Goal: Navigation & Orientation: Find specific page/section

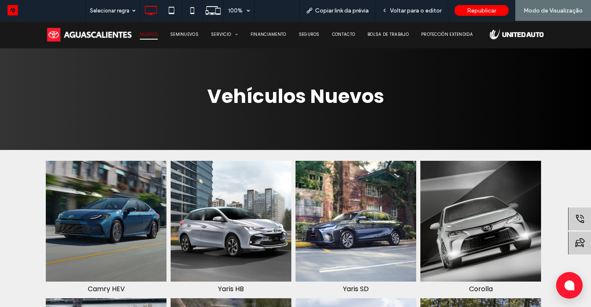
click at [120, 194] on img at bounding box center [106, 221] width 127 height 127
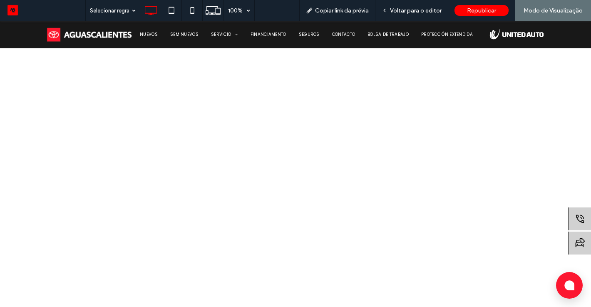
click at [470, 180] on div at bounding box center [295, 208] width 591 height 375
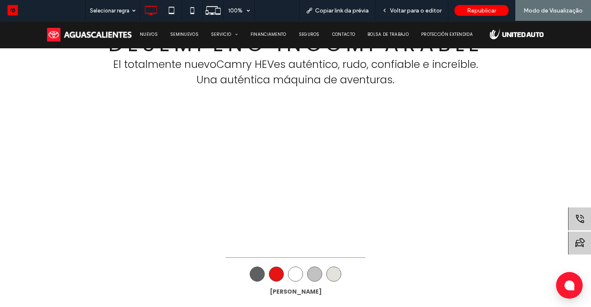
scroll to position [433, 0]
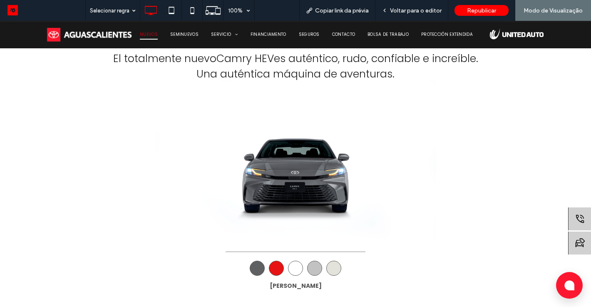
drag, startPoint x: 159, startPoint y: 32, endPoint x: 159, endPoint y: 53, distance: 20.8
click at [159, 32] on link "NUEVOS" at bounding box center [149, 35] width 30 height 10
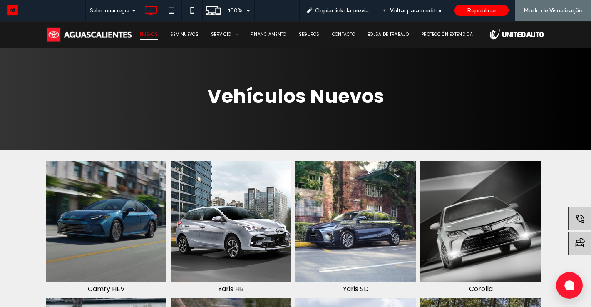
click at [263, 209] on img at bounding box center [231, 221] width 127 height 127
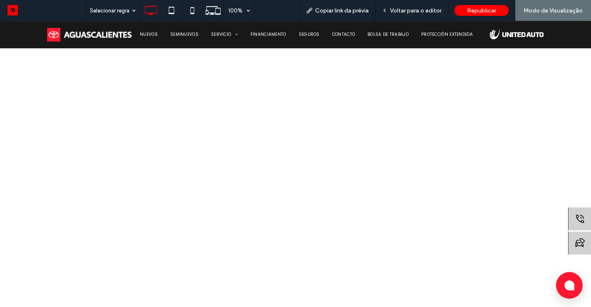
click at [409, 146] on div at bounding box center [295, 208] width 591 height 375
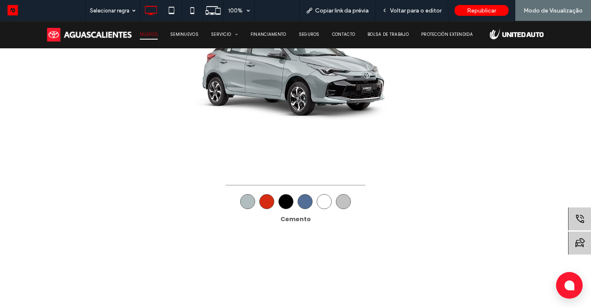
click at [146, 31] on span "NUEVOS" at bounding box center [149, 35] width 18 height 10
click at [155, 40] on div at bounding box center [295, 153] width 591 height 307
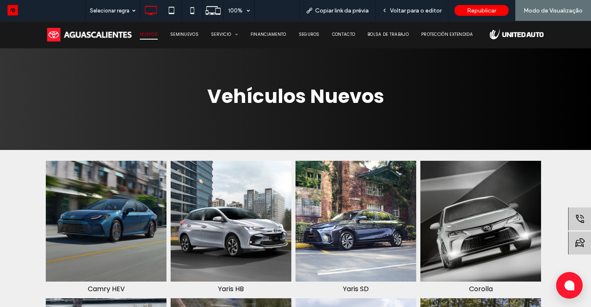
drag, startPoint x: 362, startPoint y: 216, endPoint x: 362, endPoint y: 236, distance: 20.0
click at [362, 216] on img at bounding box center [356, 221] width 127 height 127
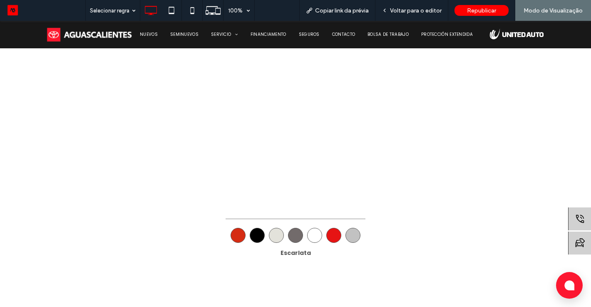
scroll to position [466, 0]
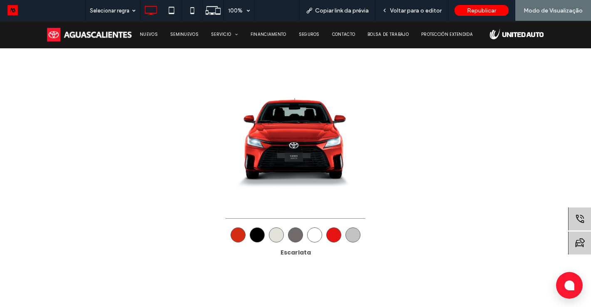
click at [147, 40] on div "NUEVOS SEMINUEVOS SERVICIO Precios de Mantenimiento Agenda tu Cita Solicitud de…" at bounding box center [311, 34] width 354 height 27
click at [147, 37] on span "NUEVOS" at bounding box center [149, 35] width 18 height 10
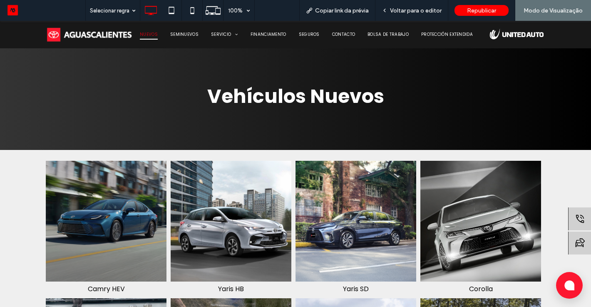
click at [508, 217] on img at bounding box center [481, 221] width 127 height 127
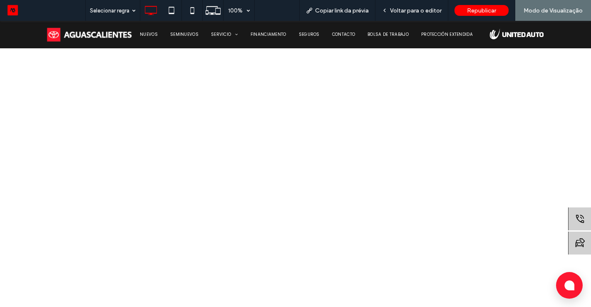
click at [356, 147] on div at bounding box center [295, 208] width 591 height 375
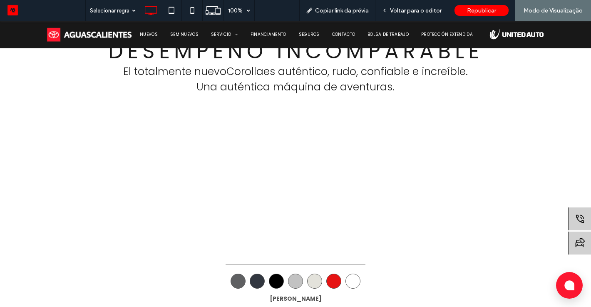
scroll to position [433, 0]
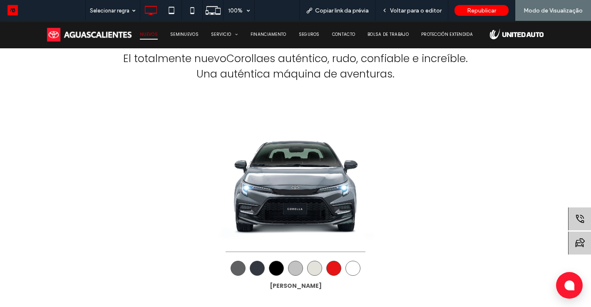
click at [145, 36] on span "NUEVOS" at bounding box center [149, 35] width 18 height 10
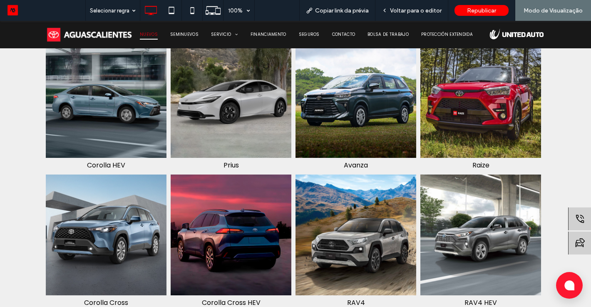
scroll to position [266, 0]
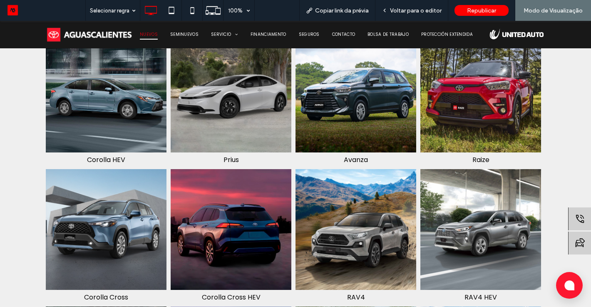
click at [82, 79] on img at bounding box center [106, 92] width 127 height 127
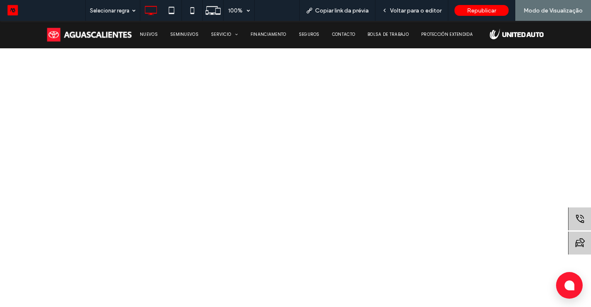
click at [280, 140] on div at bounding box center [295, 208] width 591 height 375
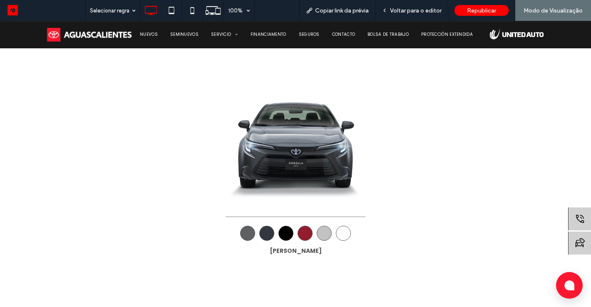
scroll to position [483, 0]
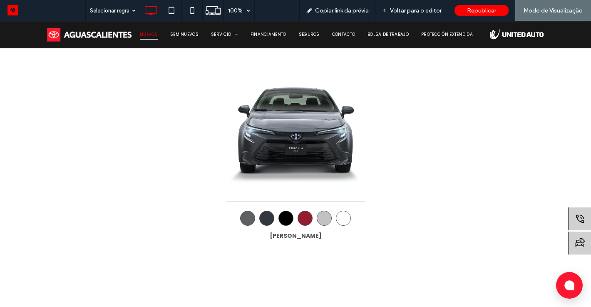
drag, startPoint x: 153, startPoint y: 34, endPoint x: 153, endPoint y: 55, distance: 20.8
click at [153, 34] on span "NUEVOS" at bounding box center [149, 35] width 18 height 10
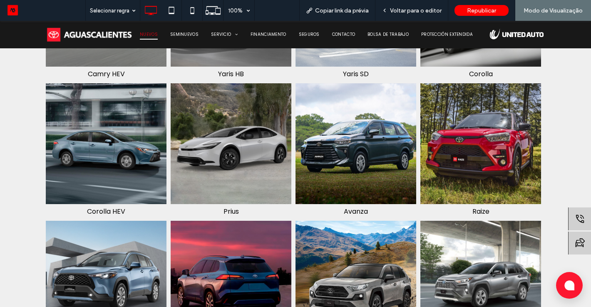
scroll to position [216, 0]
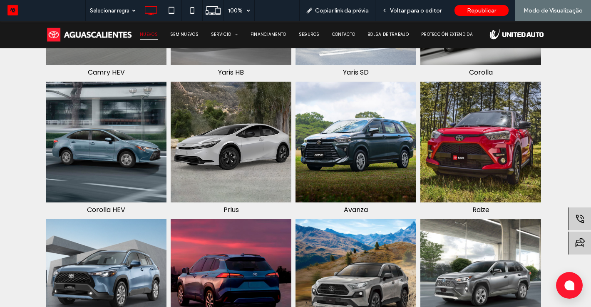
click at [240, 165] on img at bounding box center [231, 142] width 127 height 127
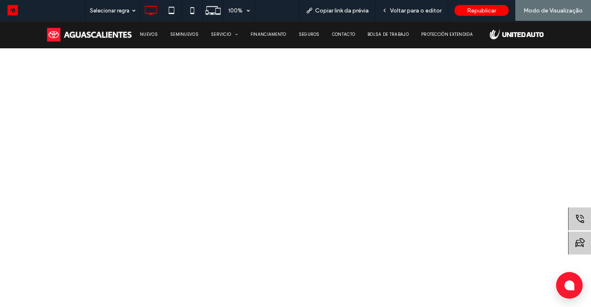
click at [419, 144] on div at bounding box center [295, 208] width 591 height 375
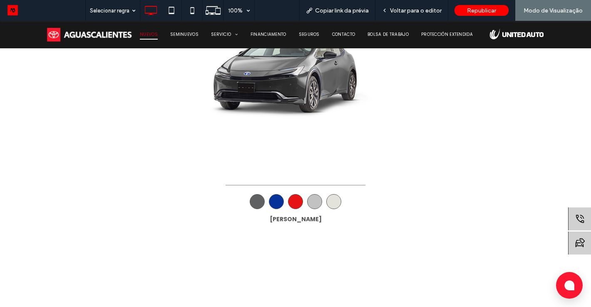
drag, startPoint x: 155, startPoint y: 37, endPoint x: 161, endPoint y: 56, distance: 20.0
click at [155, 37] on span "NUEVOS" at bounding box center [149, 35] width 18 height 10
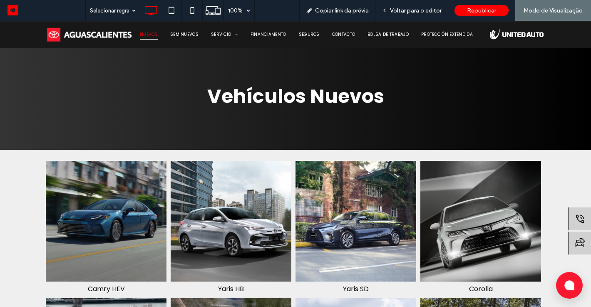
click at [358, 128] on div "Vehículos Nuevos Click To Paste Linha + Adicionar seção" at bounding box center [295, 85] width 591 height 129
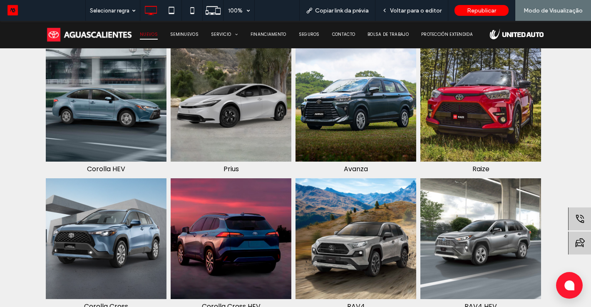
scroll to position [266, 0]
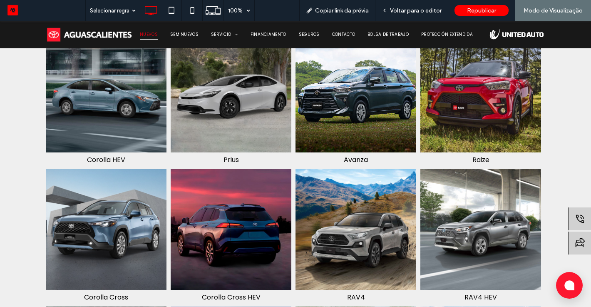
drag, startPoint x: 360, startPoint y: 120, endPoint x: 360, endPoint y: 140, distance: 20.4
click at [360, 120] on img at bounding box center [356, 92] width 127 height 127
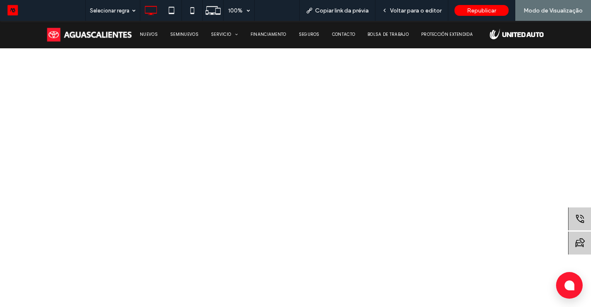
click at [275, 142] on div at bounding box center [295, 208] width 591 height 375
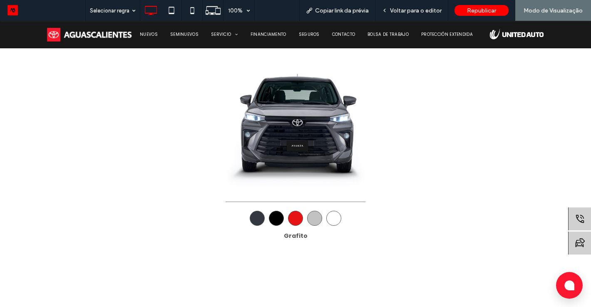
click at [307, 209] on img at bounding box center [295, 124] width 281 height 188
click at [316, 219] on div at bounding box center [314, 218] width 15 height 15
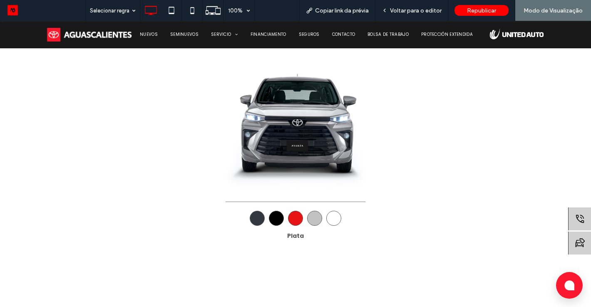
click at [333, 216] on div at bounding box center [333, 218] width 15 height 15
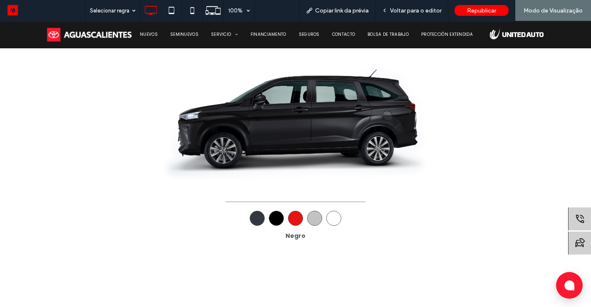
click at [267, 216] on div at bounding box center [296, 218] width 250 height 15
click at [258, 214] on div at bounding box center [257, 218] width 15 height 15
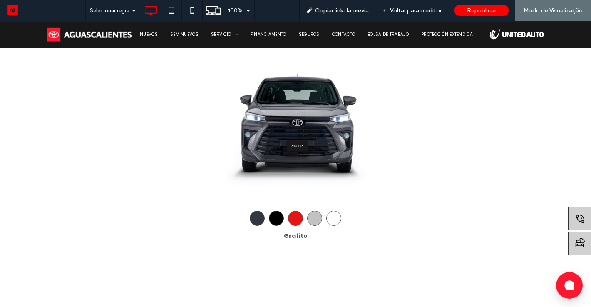
click at [117, 33] on img at bounding box center [89, 34] width 87 height 15
click at [146, 33] on div at bounding box center [295, 153] width 591 height 307
click at [153, 31] on div at bounding box center [295, 153] width 591 height 307
